Goal: Information Seeking & Learning: Learn about a topic

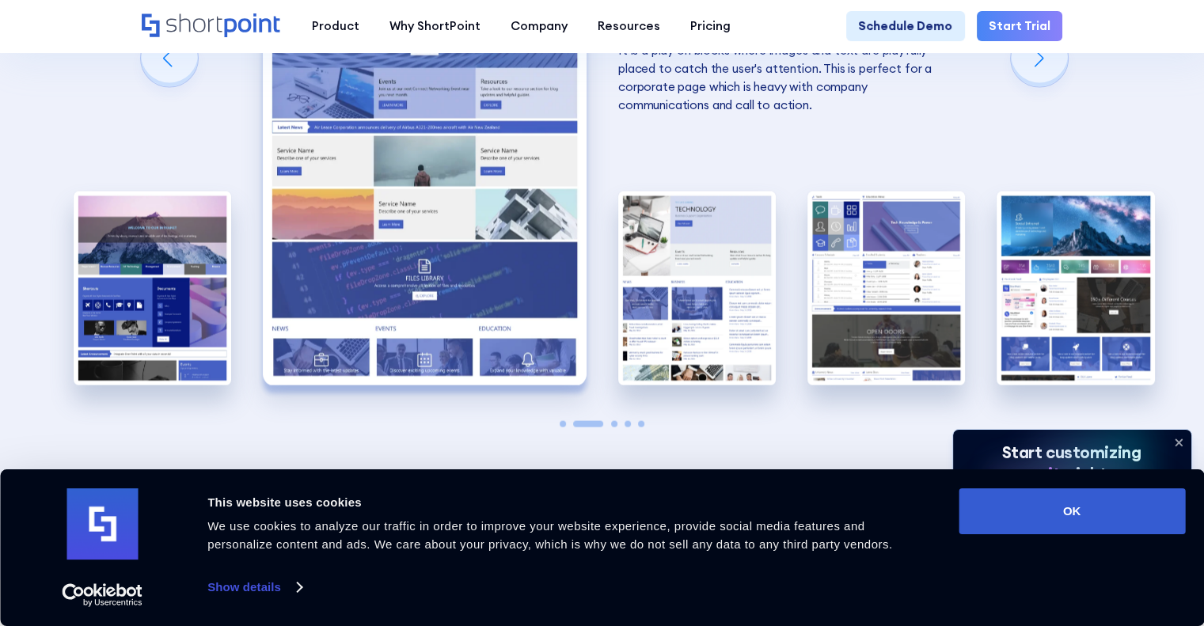
scroll to position [3181, 0]
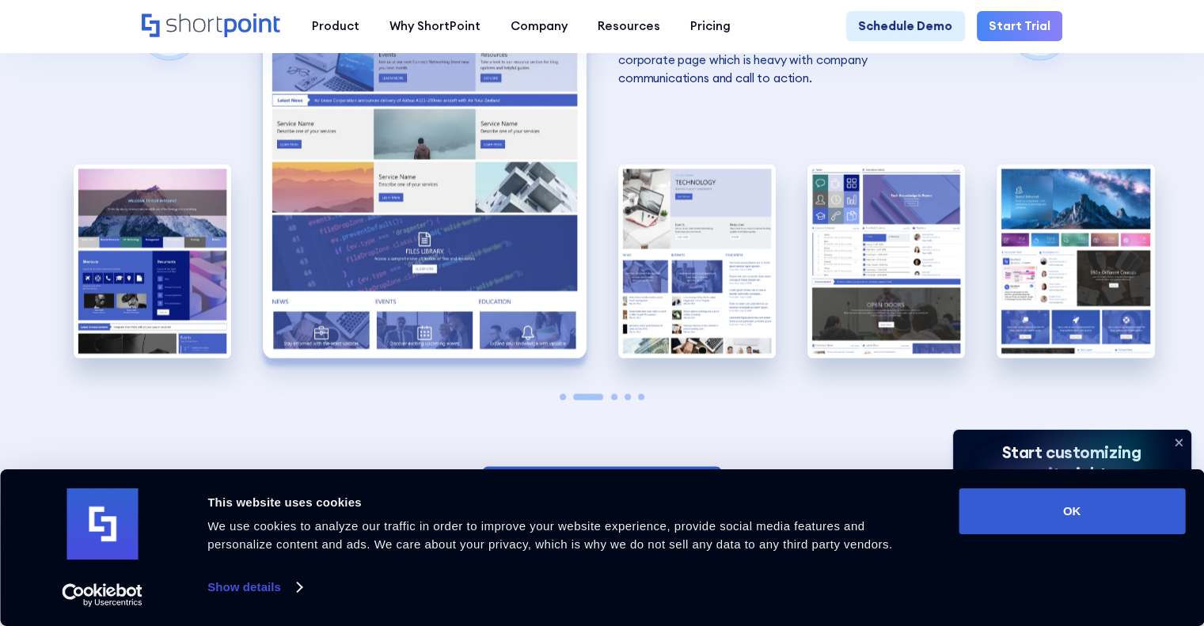
click at [1177, 443] on icon at bounding box center [1179, 442] width 6 height 6
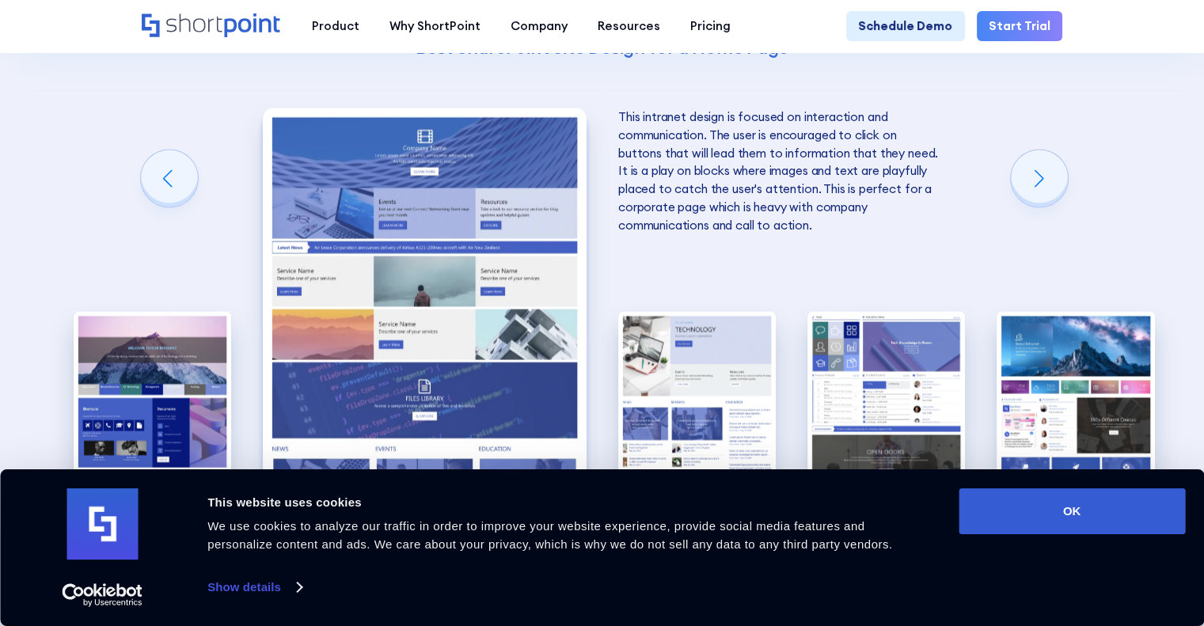
scroll to position [3048, 0]
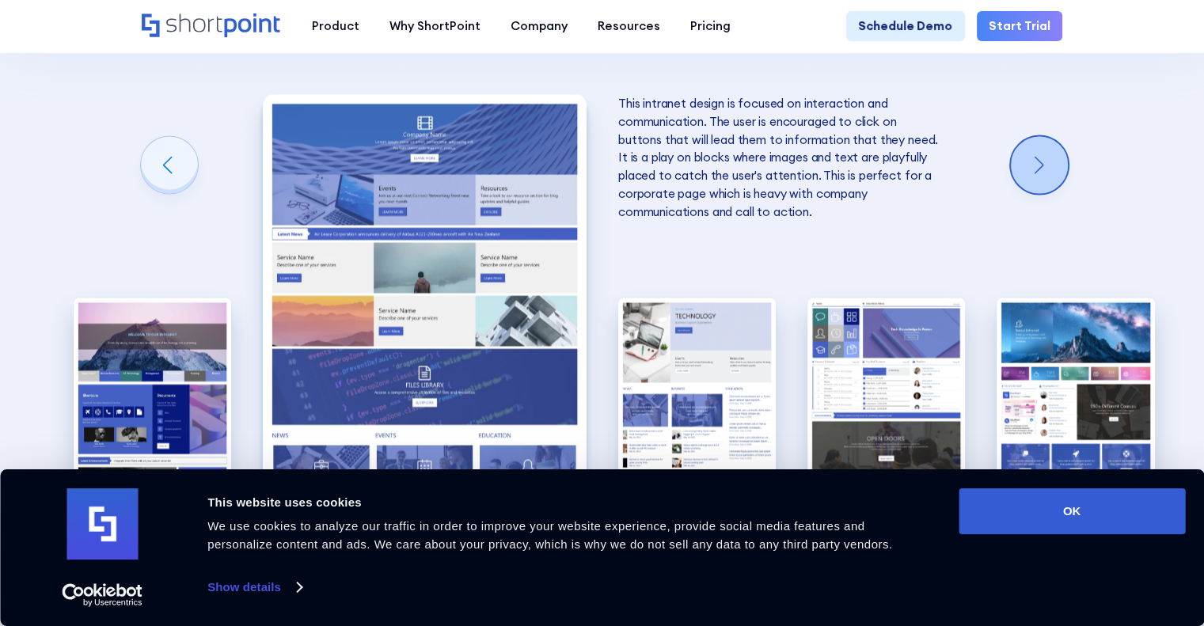
click at [1055, 178] on div "Next slide" at bounding box center [1039, 165] width 57 height 57
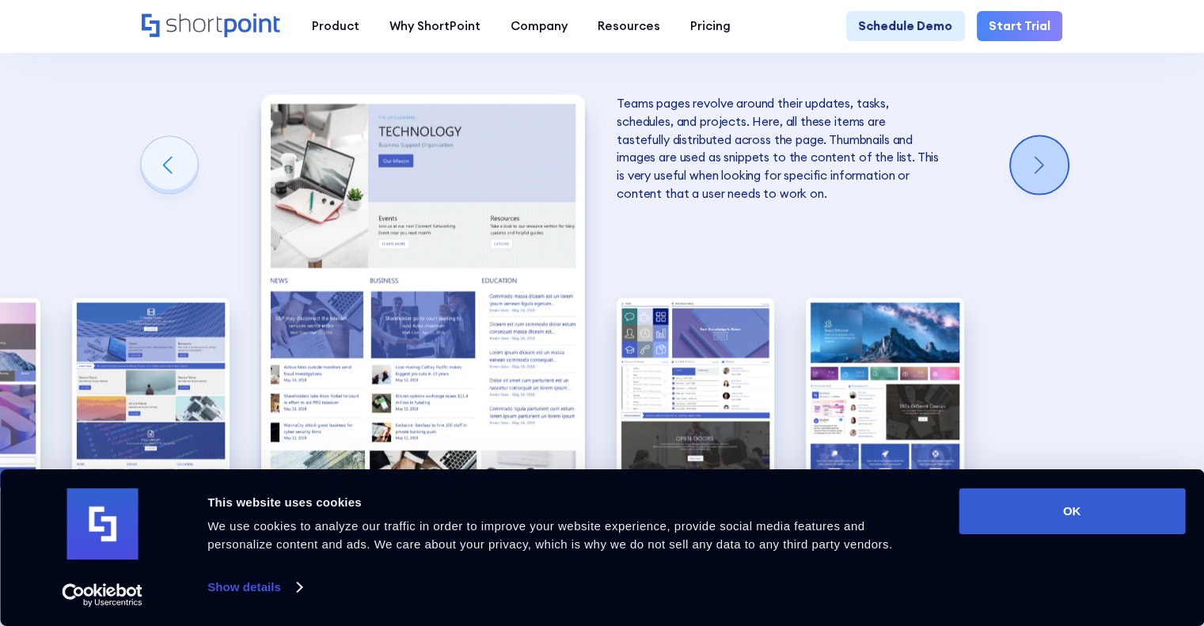
click at [1055, 178] on div "Next slide" at bounding box center [1039, 165] width 57 height 57
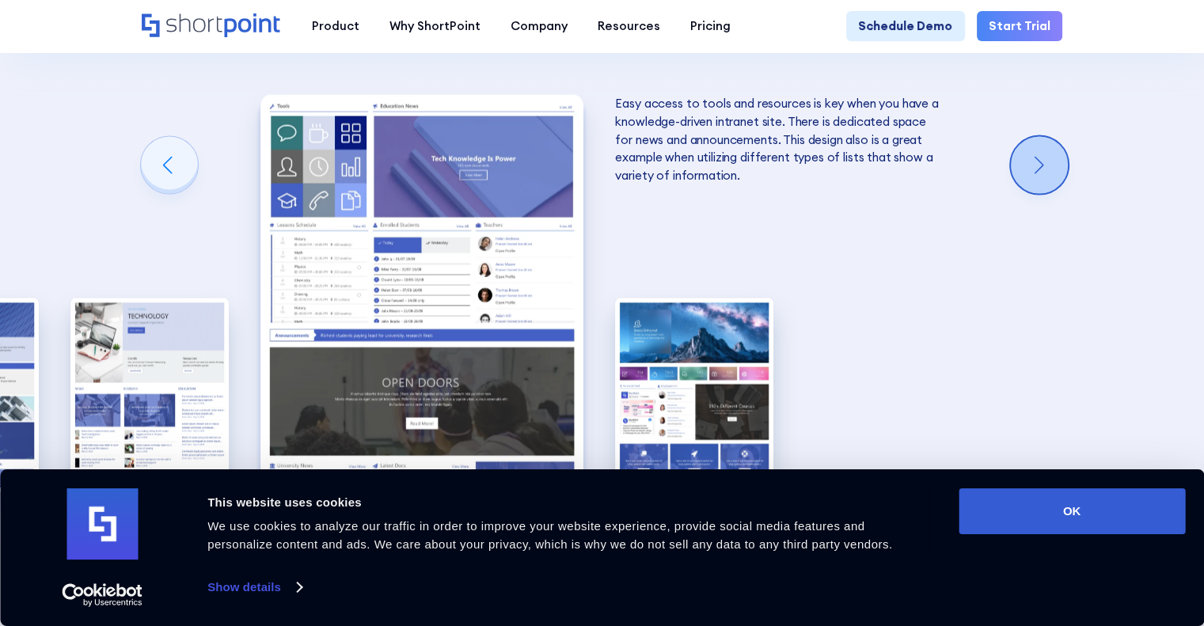
click at [1055, 178] on div "Next slide" at bounding box center [1039, 165] width 57 height 57
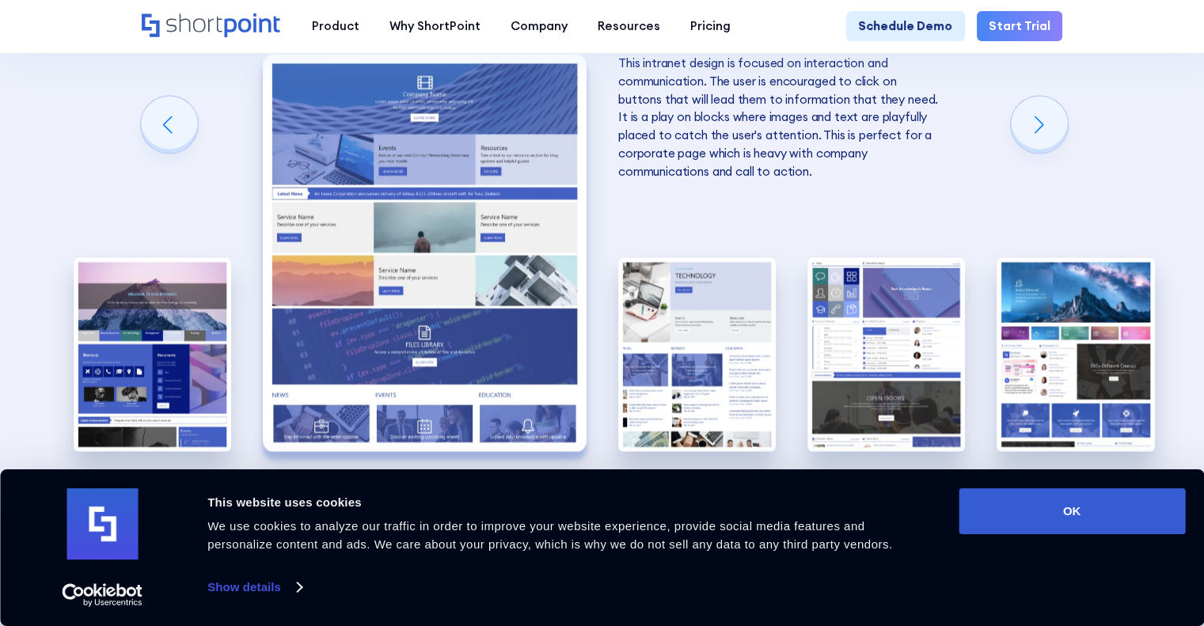
scroll to position [3127, 0]
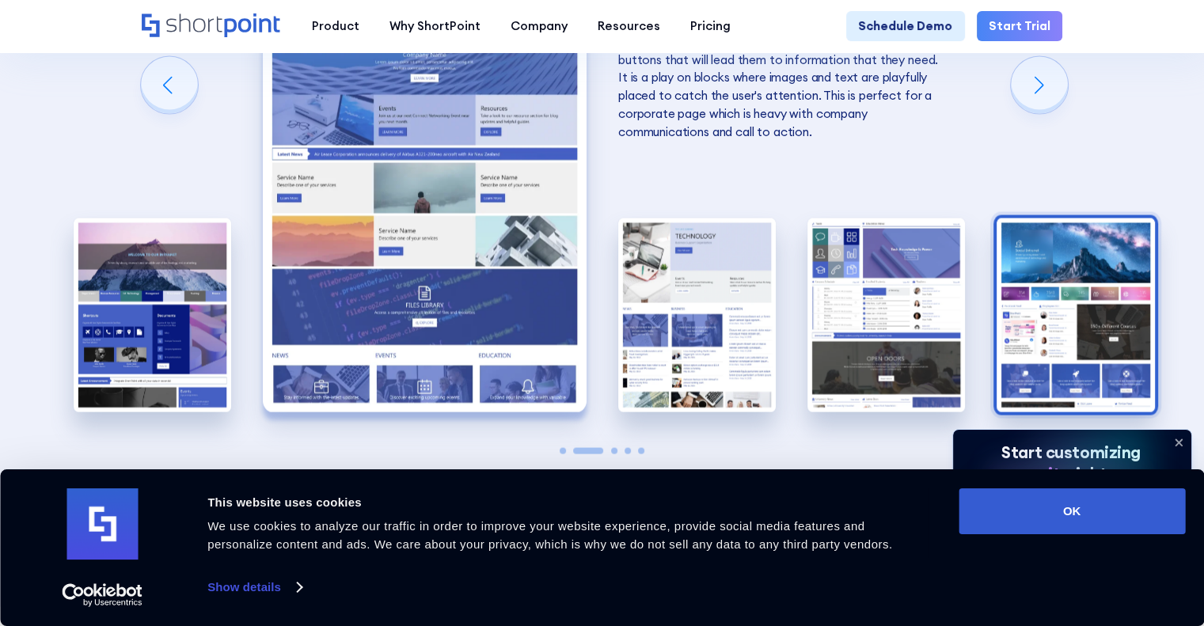
click at [1081, 303] on img "5 / 5" at bounding box center [1076, 316] width 158 height 194
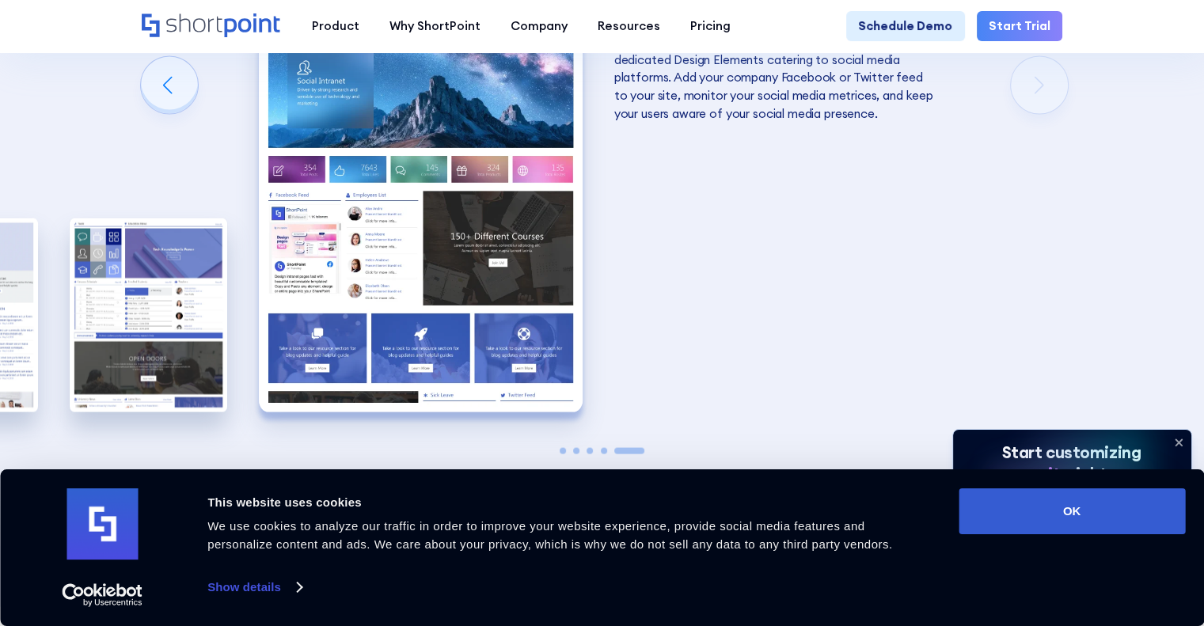
scroll to position [3050, 0]
